Goal: Find specific page/section: Find specific page/section

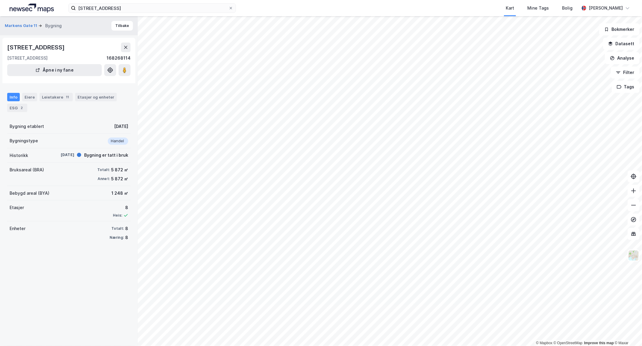
click at [103, 345] on html "kongensgate 10 Kart Mine Tags Bolig [PERSON_NAME] © Mapbox © OpenStreetMap Impr…" at bounding box center [321, 173] width 642 height 346
